Goal: Check status: Check status

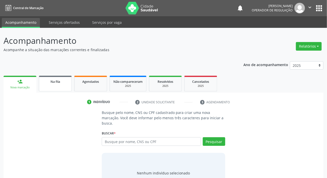
click at [66, 86] on link "Na fila" at bounding box center [55, 84] width 33 height 16
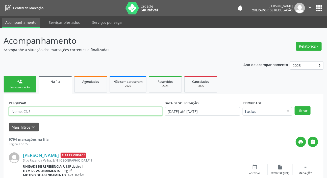
click at [147, 113] on input "text" at bounding box center [86, 111] width 154 height 9
type input "701800209923178"
click at [295, 106] on button "Filtrar" at bounding box center [303, 110] width 16 height 9
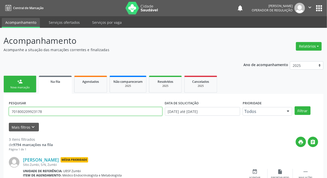
click at [37, 111] on input "701800209923178" at bounding box center [86, 111] width 154 height 9
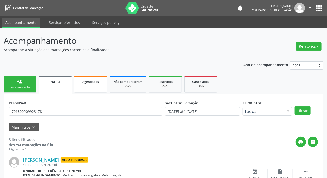
click at [85, 84] on link "Agendados" at bounding box center [90, 84] width 33 height 17
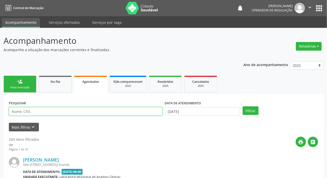
click at [79, 113] on input "text" at bounding box center [86, 111] width 154 height 9
paste input "701800209923178"
type input "701800209923178"
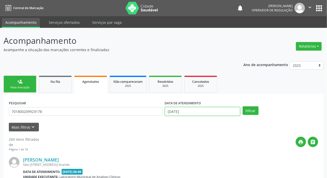
click at [193, 111] on input "[DATE]" at bounding box center [203, 111] width 76 height 9
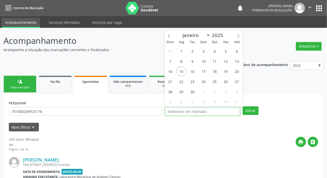
click at [243, 106] on button "Filtrar" at bounding box center [251, 110] width 16 height 9
